Goal: Task Accomplishment & Management: Use online tool/utility

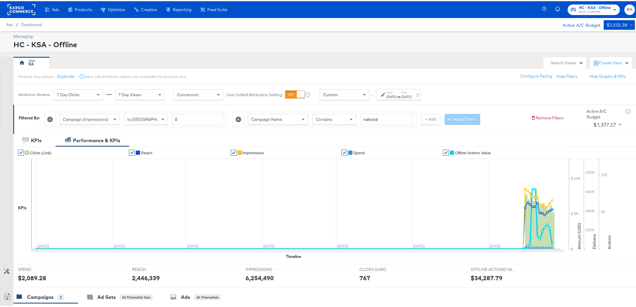
click at [412, 97] on div "Sep 27th 2025" at bounding box center [407, 95] width 10 height 5
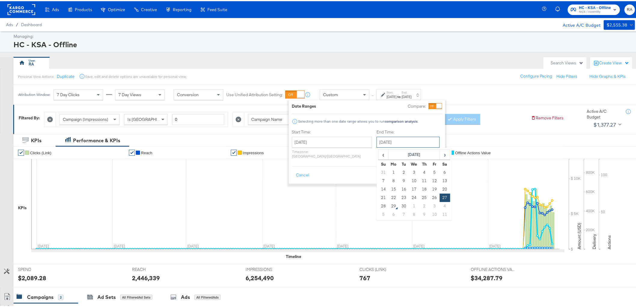
click at [404, 146] on input "September 27th 2025" at bounding box center [408, 141] width 63 height 11
click at [378, 207] on td "28" at bounding box center [383, 205] width 10 height 8
type input "September 28th 2025"
click at [435, 169] on button "Apply" at bounding box center [432, 174] width 19 height 11
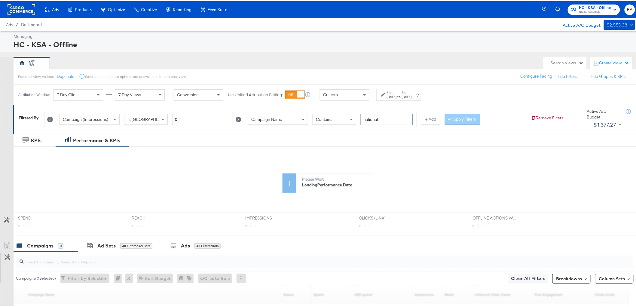
click at [387, 117] on input "national" at bounding box center [387, 118] width 52 height 11
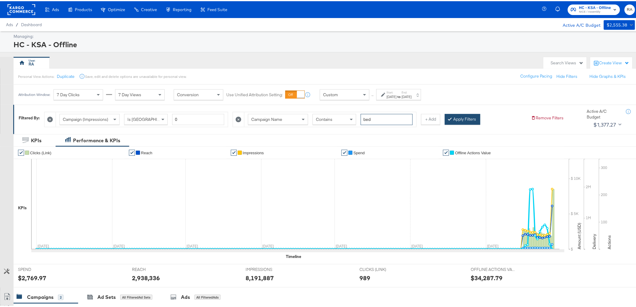
type input "bed"
click at [456, 119] on button "Apply Filters" at bounding box center [462, 118] width 35 height 11
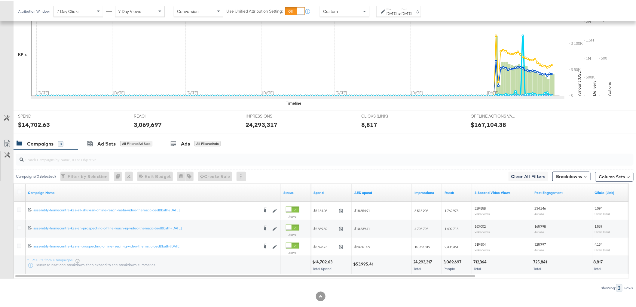
scroll to position [163, 0]
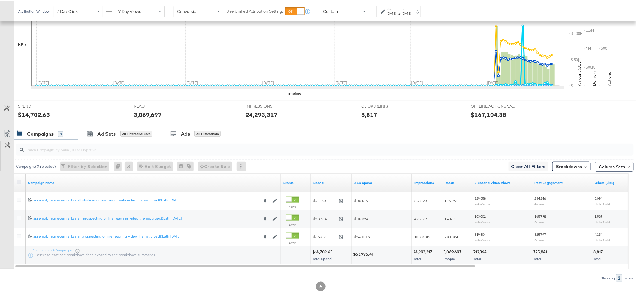
click at [18, 179] on icon at bounding box center [19, 180] width 5 height 5
click at [0, 0] on input "checkbox" at bounding box center [0, 0] width 0 height 0
click at [197, 133] on div "for 3 Campaigns" at bounding box center [207, 132] width 30 height 5
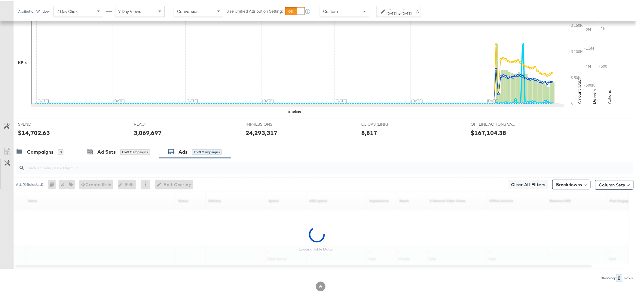
scroll to position [145, 0]
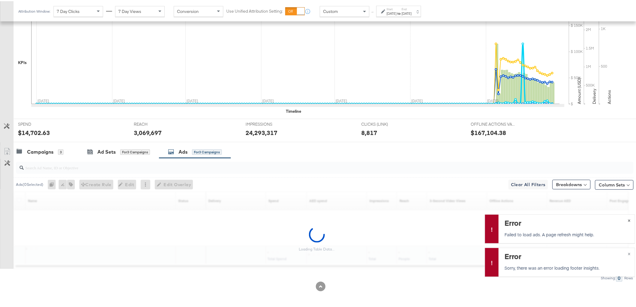
click at [624, 219] on button "×" at bounding box center [629, 218] width 11 height 11
click at [628, 253] on span "×" at bounding box center [629, 252] width 3 height 7
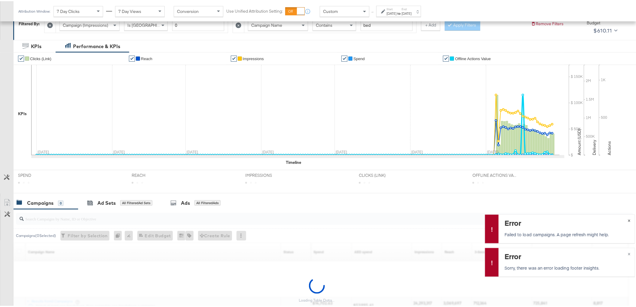
click at [628, 220] on span "×" at bounding box center [629, 218] width 3 height 7
click at [628, 252] on span "×" at bounding box center [629, 252] width 3 height 7
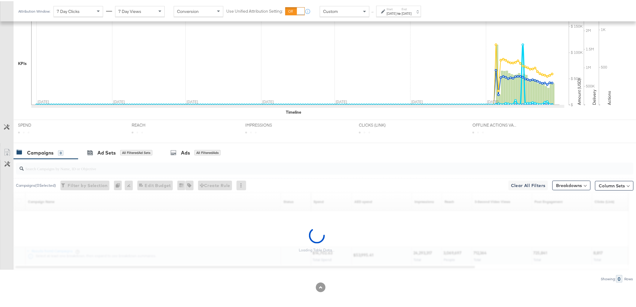
scroll to position [145, 0]
click at [41, 148] on div "Campaigns" at bounding box center [40, 150] width 26 height 7
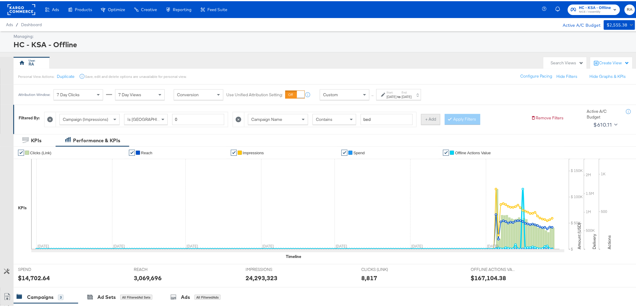
click at [425, 116] on button "+ Add" at bounding box center [430, 118] width 19 height 11
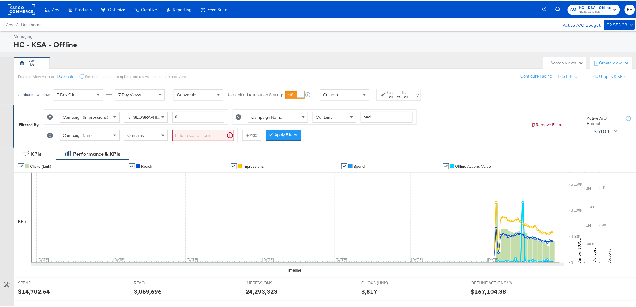
click at [196, 135] on input "search" at bounding box center [203, 134] width 62 height 11
type input "shukran"
click at [156, 136] on div "Contains" at bounding box center [145, 134] width 43 height 10
click at [152, 134] on div "Contains" at bounding box center [145, 134] width 43 height 10
click at [268, 136] on button "Apply Filters" at bounding box center [273, 134] width 35 height 11
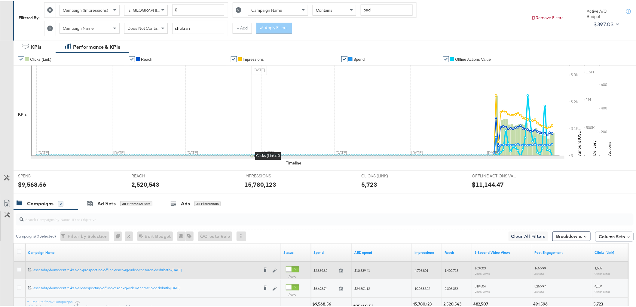
scroll to position [159, 0]
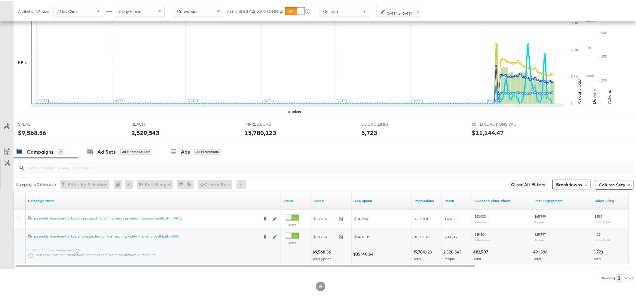
drag, startPoint x: 357, startPoint y: 253, endPoint x: 361, endPoint y: 253, distance: 3.6
click at [358, 253] on div "$35,140.54" at bounding box center [364, 253] width 22 height 6
click at [361, 253] on div "$35,140.54" at bounding box center [364, 253] width 22 height 6
copy div "35,140.54"
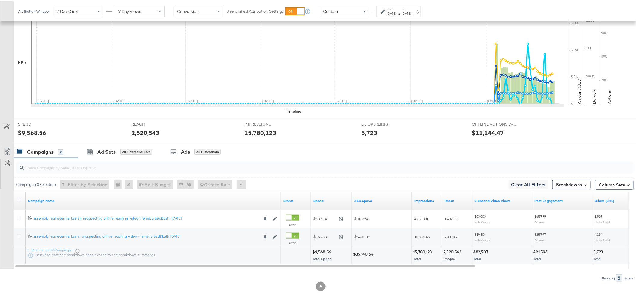
click at [421, 249] on div "15,780,123" at bounding box center [423, 251] width 20 height 6
copy div "15,780,123"
click at [460, 250] on div "2,520,543" at bounding box center [453, 251] width 20 height 6
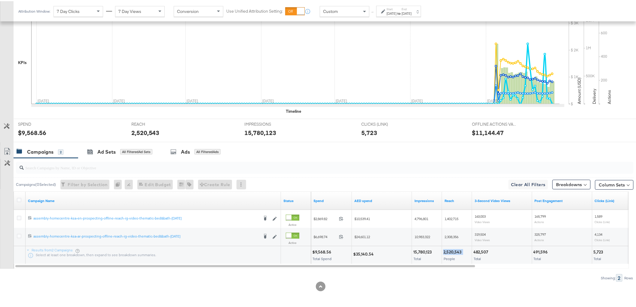
copy div "2,520,543"
click at [483, 250] on div "482,507" at bounding box center [481, 251] width 17 height 6
copy div "482,507"
click at [539, 252] on div "491,596" at bounding box center [541, 251] width 16 height 6
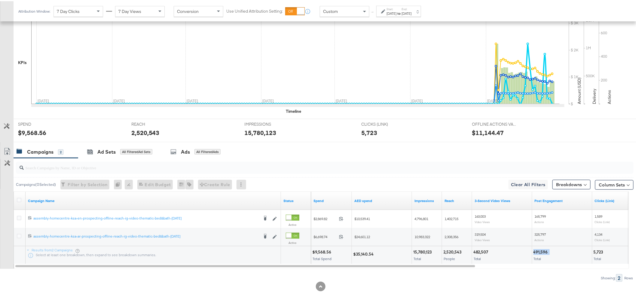
click at [539, 252] on div "491,596" at bounding box center [541, 251] width 16 height 6
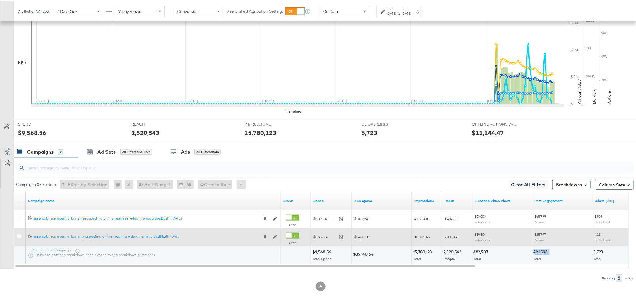
copy div "491,596"
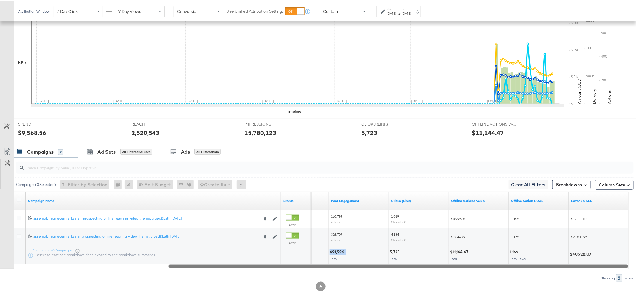
drag, startPoint x: 442, startPoint y: 264, endPoint x: 640, endPoint y: 260, distance: 197.8
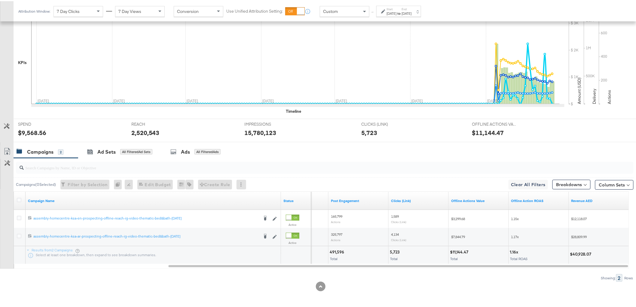
click at [584, 253] on div "$40,928.07" at bounding box center [581, 253] width 23 height 6
copy div "40,928.07"
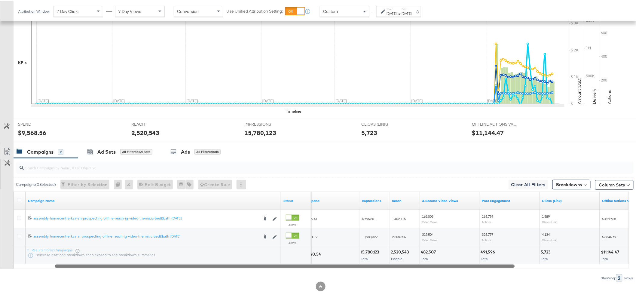
drag, startPoint x: 431, startPoint y: 266, endPoint x: 316, endPoint y: 266, distance: 114.2
click at [316, 266] on div at bounding box center [285, 264] width 460 height 5
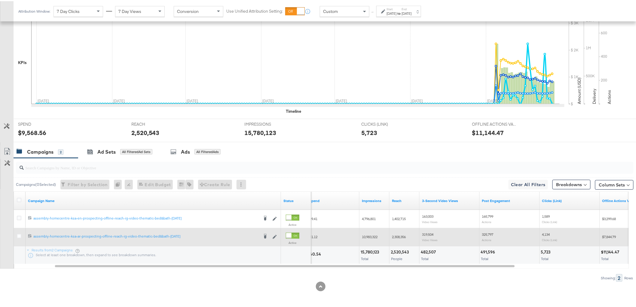
click at [399, 234] on span "2,308,356" at bounding box center [399, 235] width 14 height 5
copy span "2,308,356"
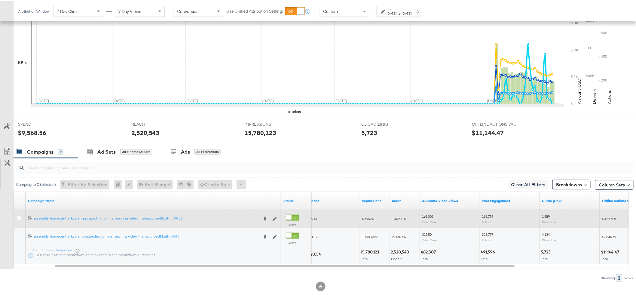
click at [401, 217] on span "1,402,715" at bounding box center [399, 217] width 14 height 5
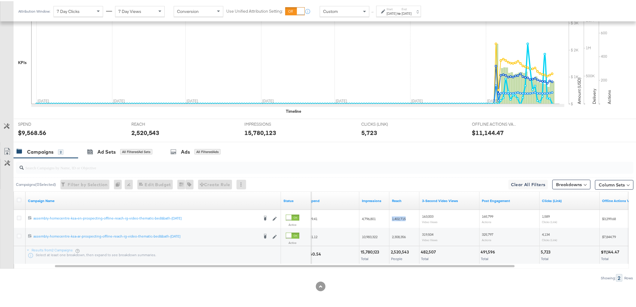
copy span "1,402,715"
click at [403, 251] on div "2,520,543" at bounding box center [401, 251] width 20 height 6
copy div "2,520,543"
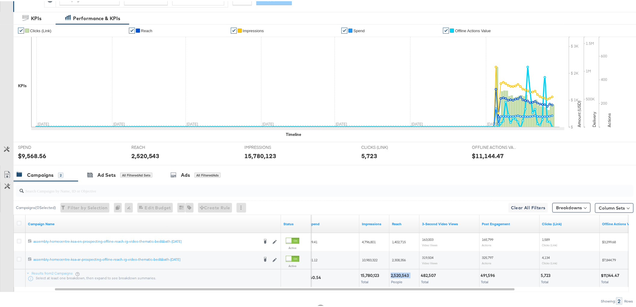
scroll to position [26, 0]
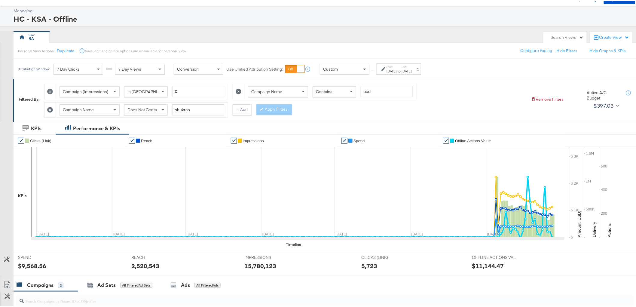
click at [155, 108] on span "Does Not Contain" at bounding box center [143, 108] width 33 height 5
click at [273, 104] on button "Apply Filters" at bounding box center [273, 108] width 35 height 11
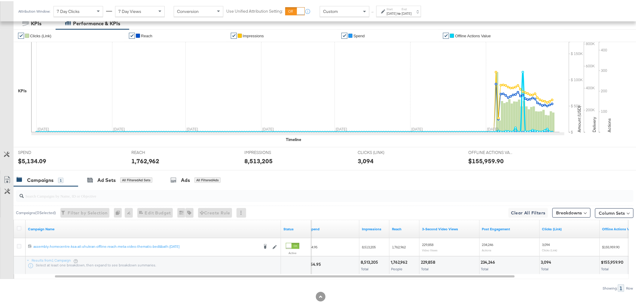
scroll to position [141, 0]
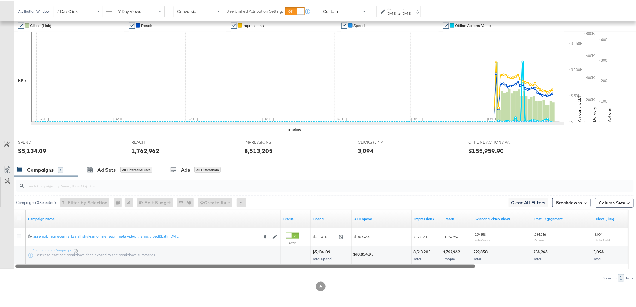
drag, startPoint x: 380, startPoint y: 266, endPoint x: 195, endPoint y: 262, distance: 185.7
click at [195, 262] on div "Campaign Name Status Spend AED spend Impressions Reach 3-Second Video Views Pos…" at bounding box center [321, 237] width 615 height 59
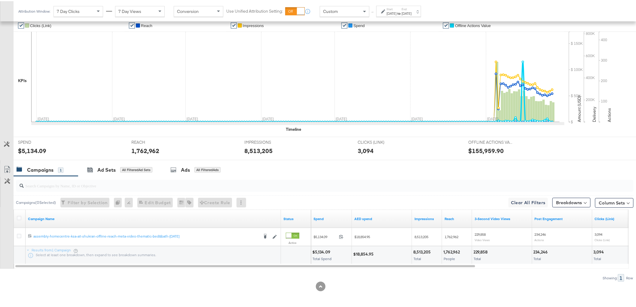
click at [369, 253] on div "$18,854.95" at bounding box center [364, 253] width 22 height 6
copy div "18,854.95"
click at [424, 252] on div "8,513,205" at bounding box center [422, 251] width 19 height 6
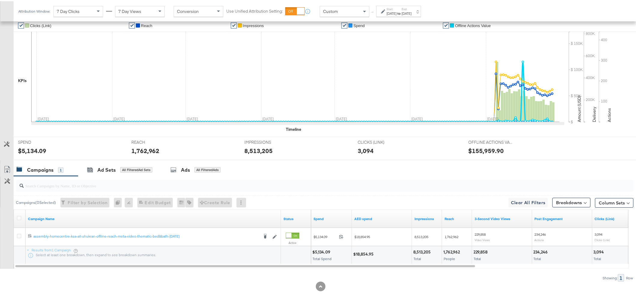
click at [456, 248] on div "1,762,962" at bounding box center [452, 251] width 18 height 6
click at [483, 248] on div "229,858" at bounding box center [481, 251] width 16 height 6
click at [542, 248] on div "234,246" at bounding box center [541, 251] width 16 height 6
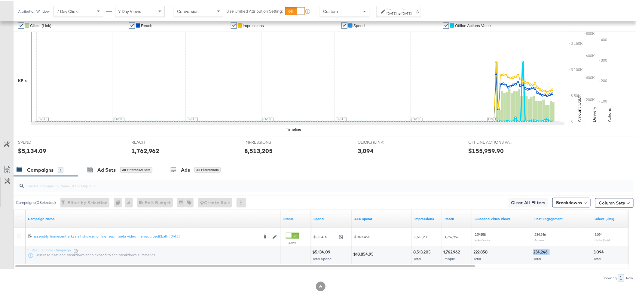
click at [542, 248] on div "234,246" at bounding box center [541, 251] width 16 height 6
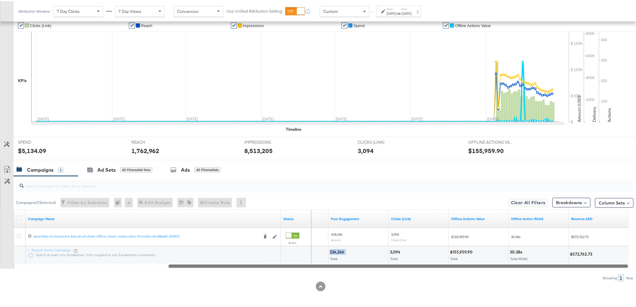
drag, startPoint x: 456, startPoint y: 263, endPoint x: 625, endPoint y: 268, distance: 169.2
click at [625, 268] on div "Campaigns ( 0 Selected) Filter by Selection Filter 0 campaigns 0 Rename 0 campa…" at bounding box center [316, 227] width 633 height 105
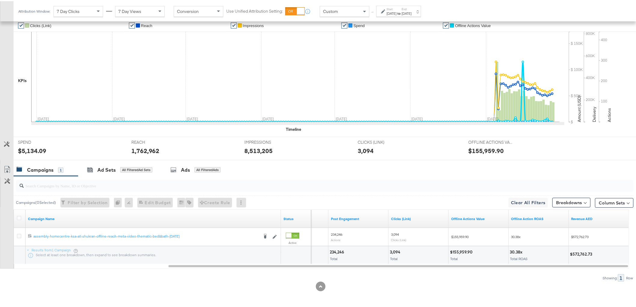
click at [584, 252] on div "$572,762.73" at bounding box center [582, 253] width 24 height 6
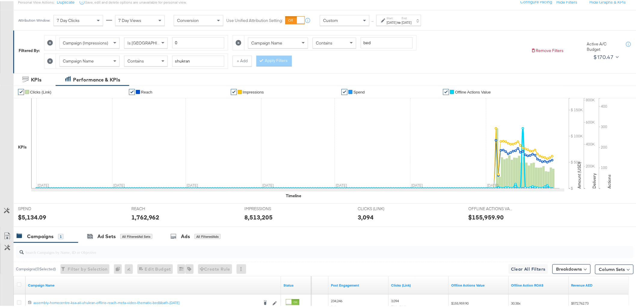
click at [53, 60] on icon at bounding box center [50, 60] width 6 height 6
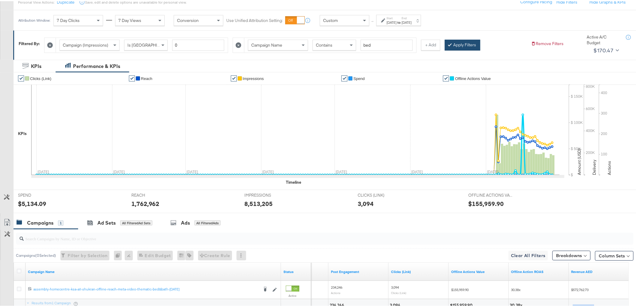
click at [472, 43] on button "Apply Filters" at bounding box center [462, 43] width 35 height 11
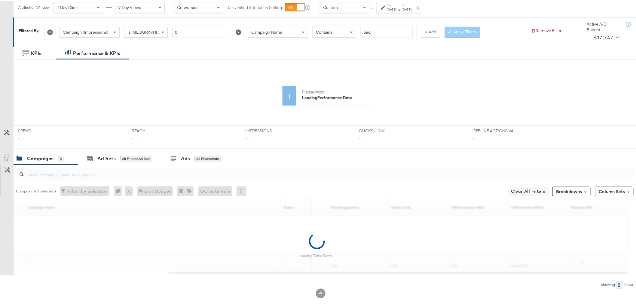
scroll to position [94, 0]
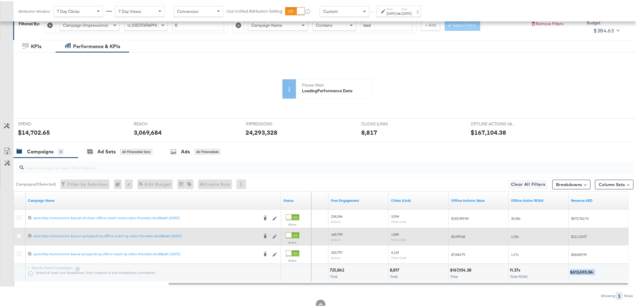
click at [394, 240] on div "1,589 Clicks (Link)" at bounding box center [418, 235] width 55 height 9
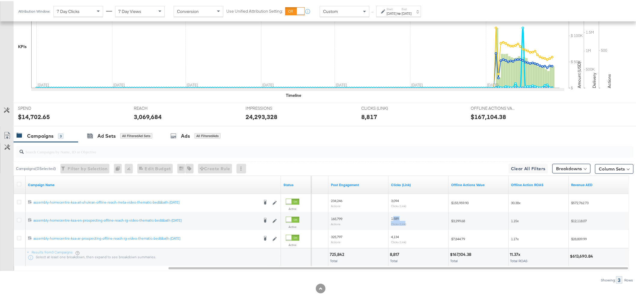
scroll to position [163, 0]
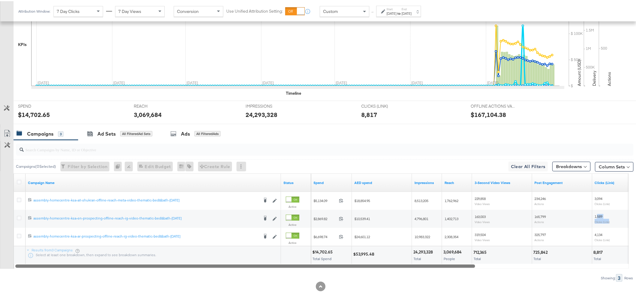
drag, startPoint x: 399, startPoint y: 266, endPoint x: 347, endPoint y: 255, distance: 52.9
click at [212, 258] on div "Campaign Name Status Spend AED spend Impressions Reach 3-Second Video Views Pos…" at bounding box center [321, 219] width 615 height 95
click at [453, 247] on div "3,069,684 People" at bounding box center [457, 254] width 30 height 18
click at [16, 184] on div at bounding box center [19, 181] width 11 height 11
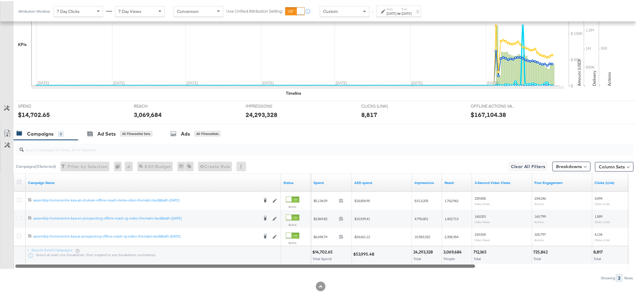
click at [18, 181] on icon at bounding box center [19, 180] width 5 height 5
click at [0, 0] on input "checkbox" at bounding box center [0, 0] width 0 height 0
click at [178, 132] on div "Ads for 3 Campaigns" at bounding box center [195, 132] width 54 height 7
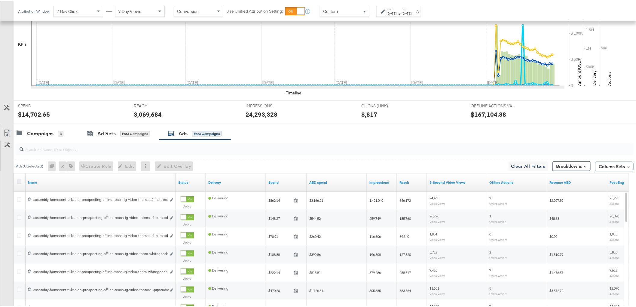
click at [20, 181] on icon at bounding box center [19, 180] width 5 height 5
click at [0, 0] on input "checkbox" at bounding box center [0, 0] width 0 height 0
click at [7, 131] on icon at bounding box center [7, 131] width 7 height 7
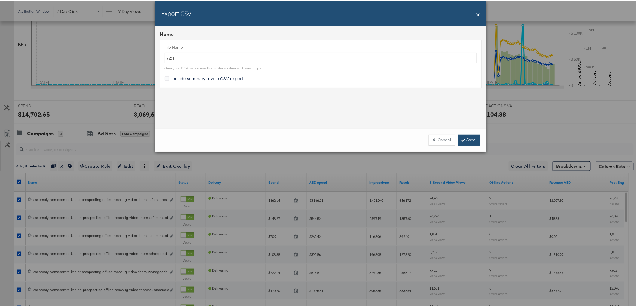
click at [473, 138] on link "Save" at bounding box center [469, 138] width 22 height 11
